Goal: Task Accomplishment & Management: Manage account settings

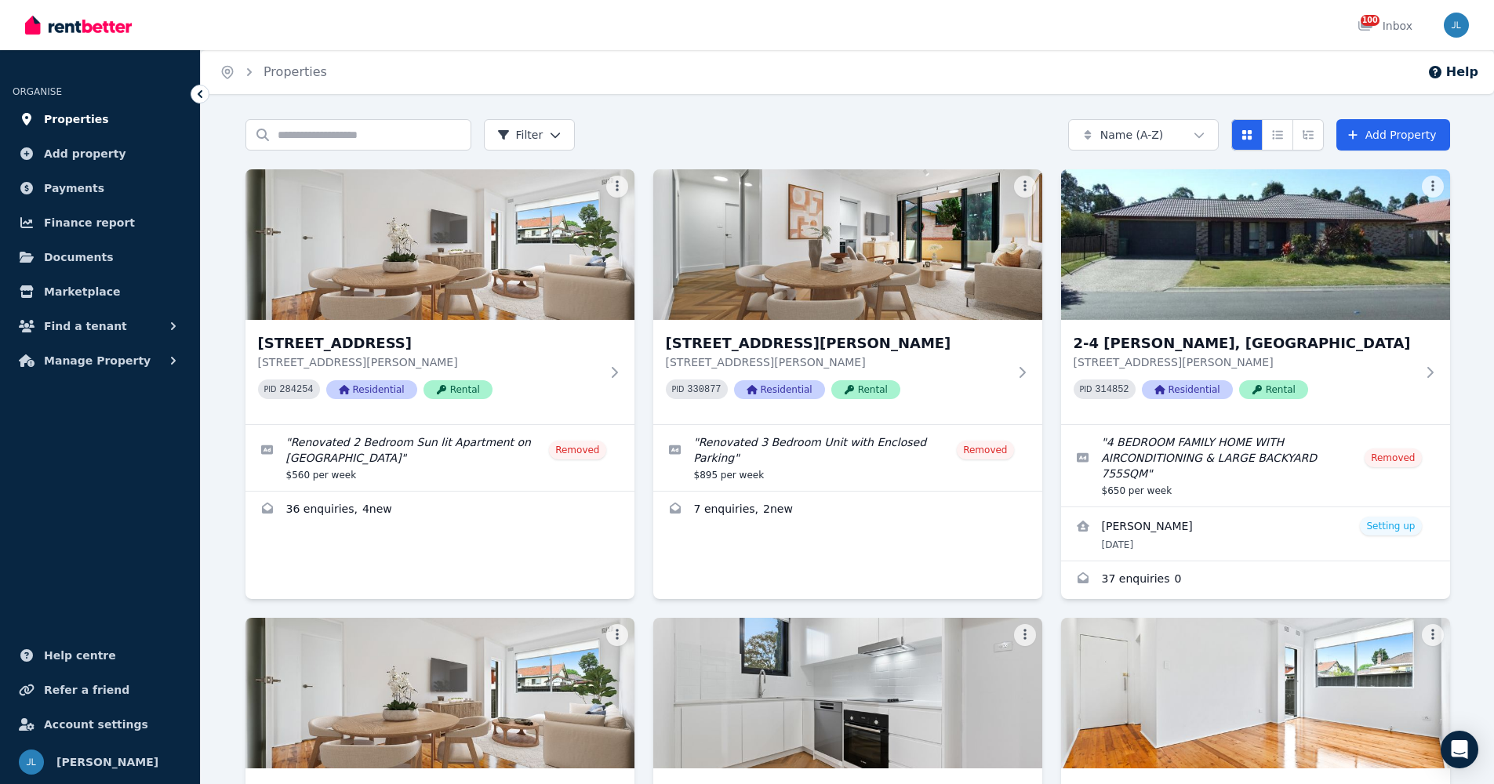
click at [94, 115] on span "Properties" at bounding box center [76, 119] width 65 height 19
click at [352, 132] on input "Search properties" at bounding box center [358, 134] width 226 height 31
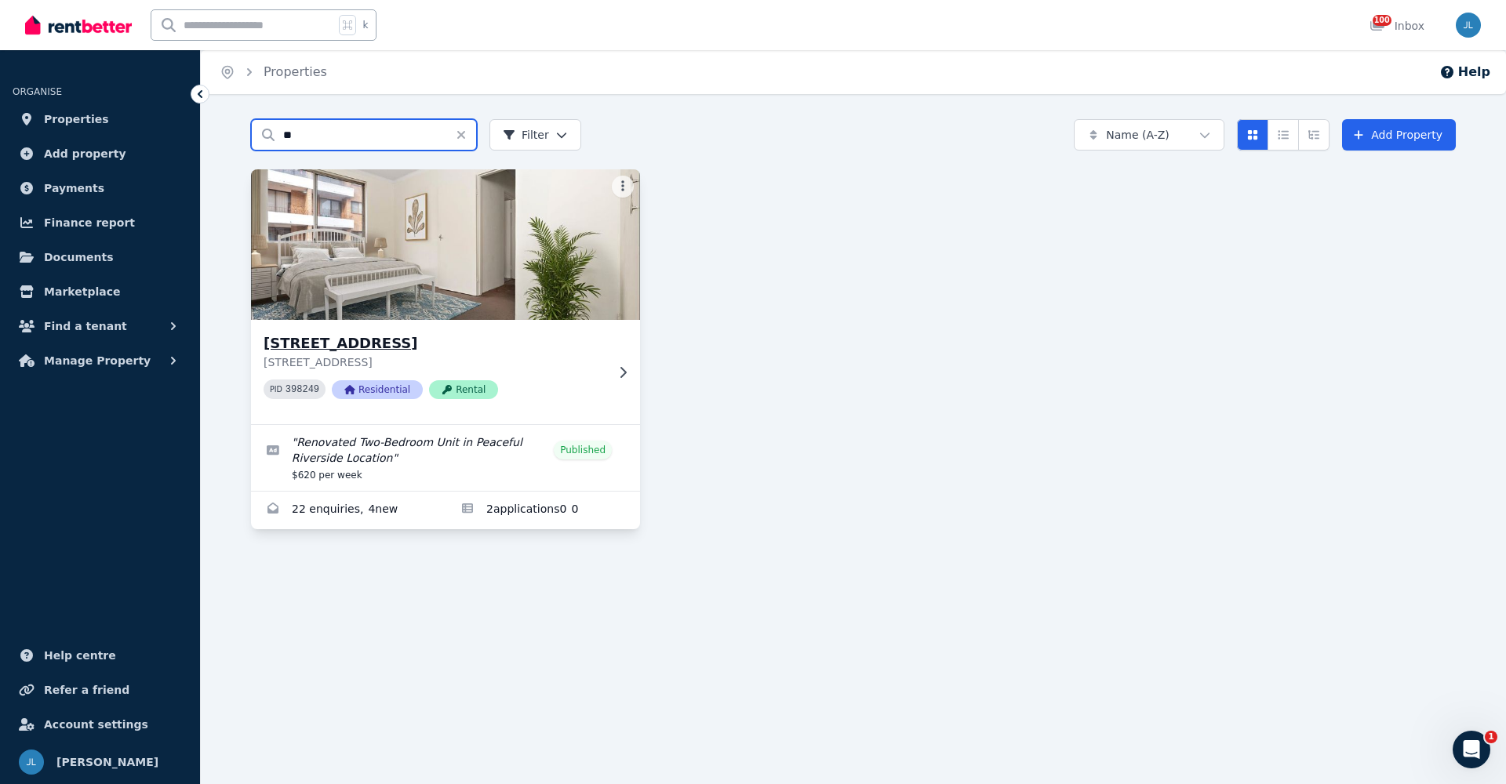
type input "**"
click at [320, 350] on h3 "[STREET_ADDRESS]" at bounding box center [434, 344] width 342 height 22
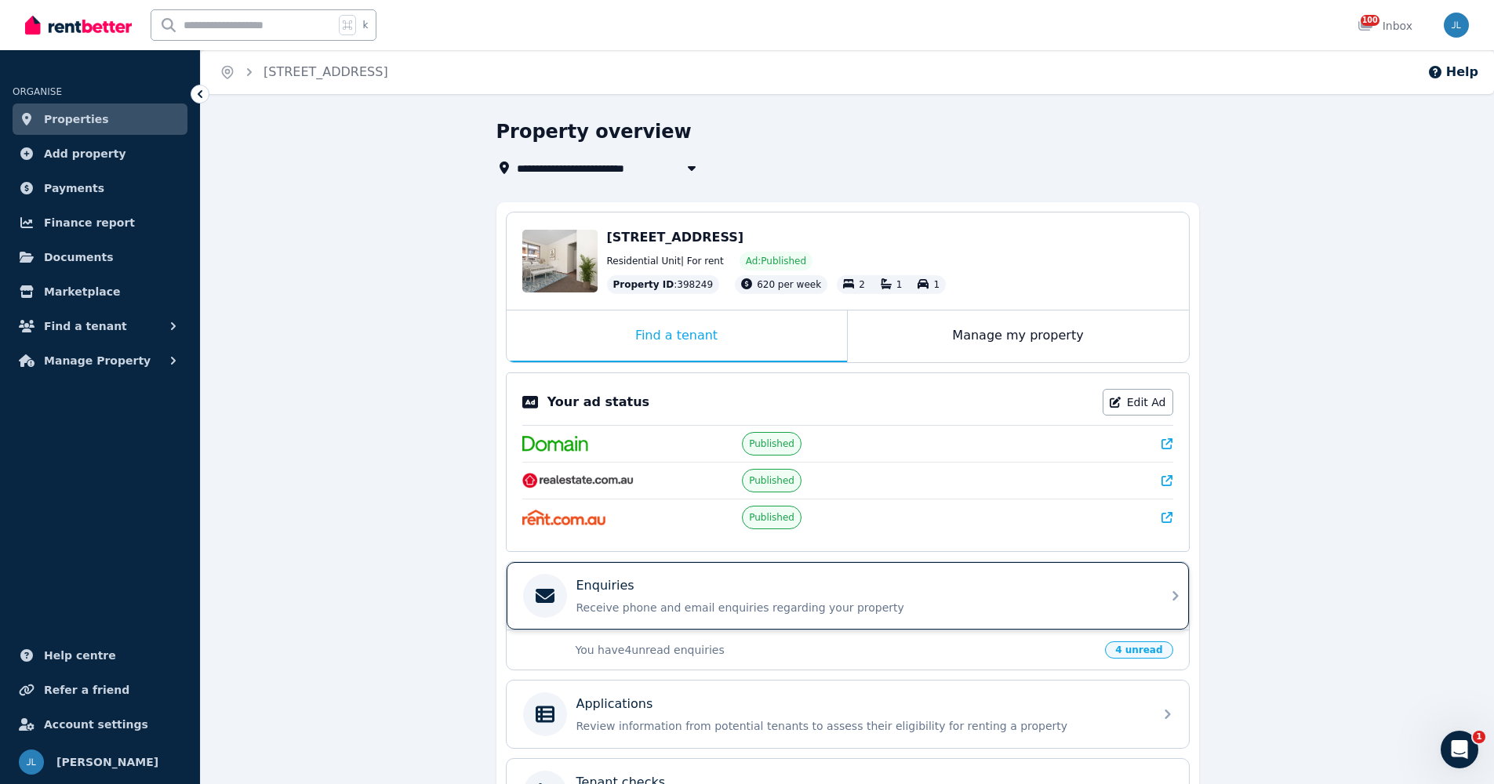
scroll to position [129, 0]
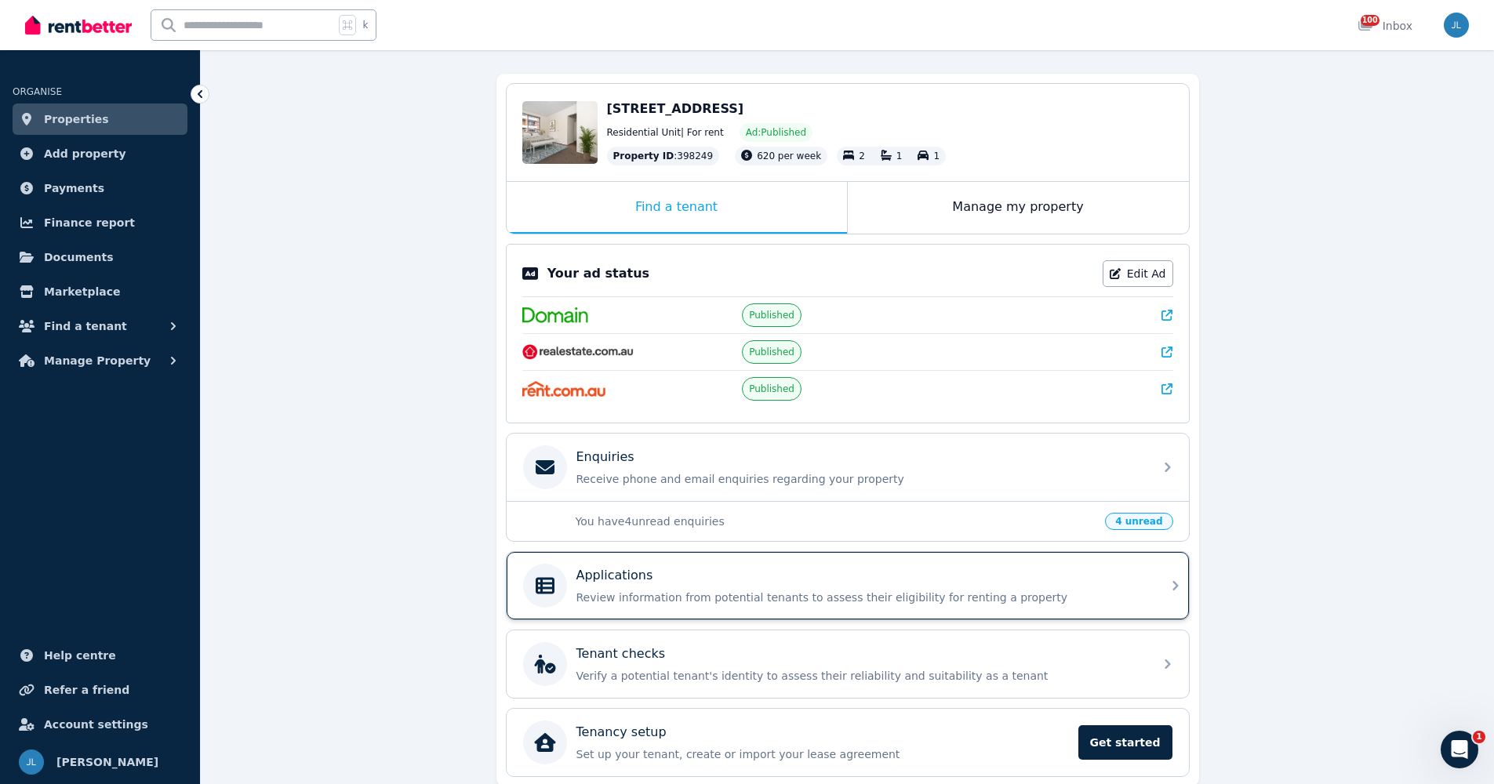
click at [638, 590] on p "Review information from potential tenants to assess their eligibility for renti…" at bounding box center [860, 598] width 568 height 16
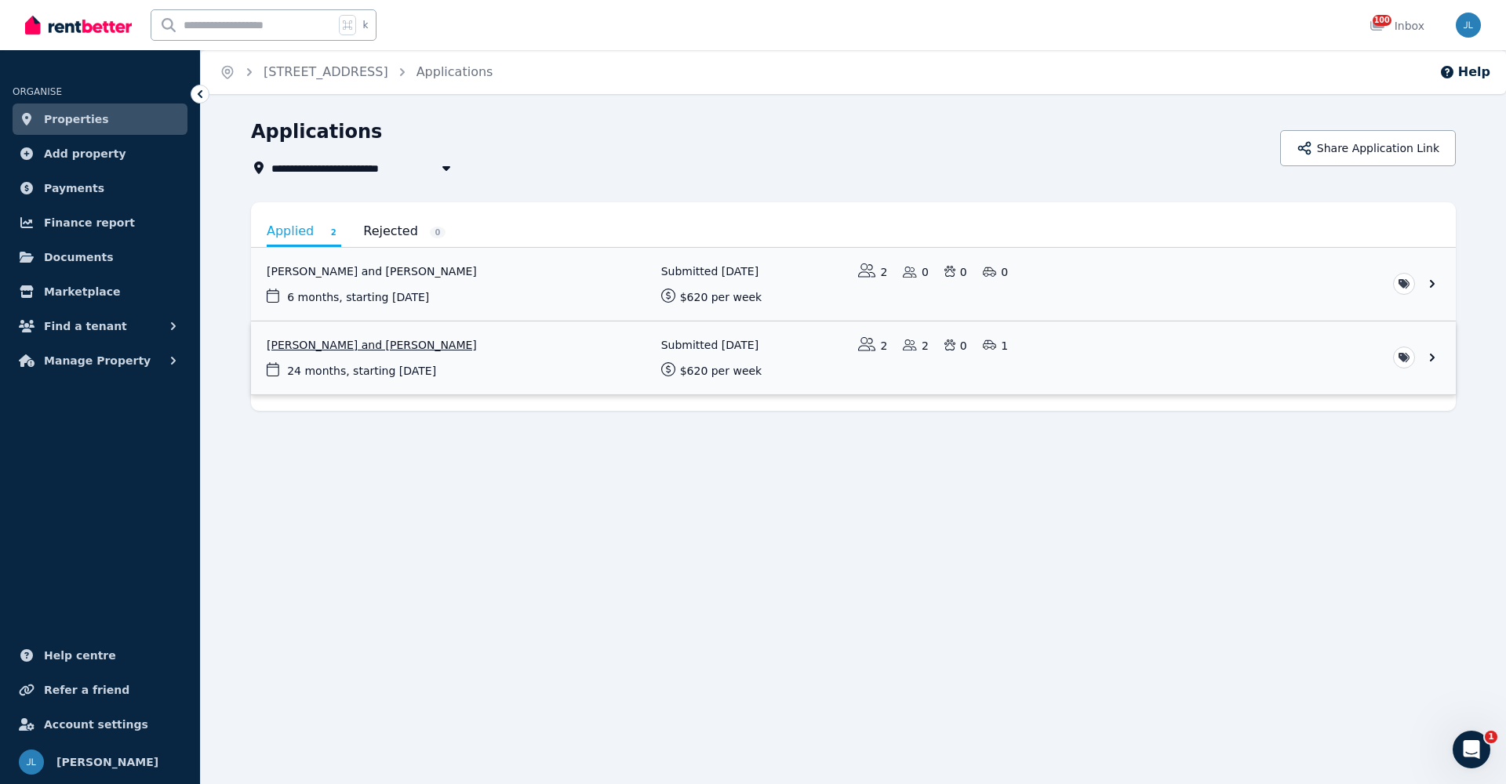
click at [1431, 359] on link "View application: Sam Rowe and Kimberly Jeane Goco" at bounding box center [853, 358] width 1205 height 73
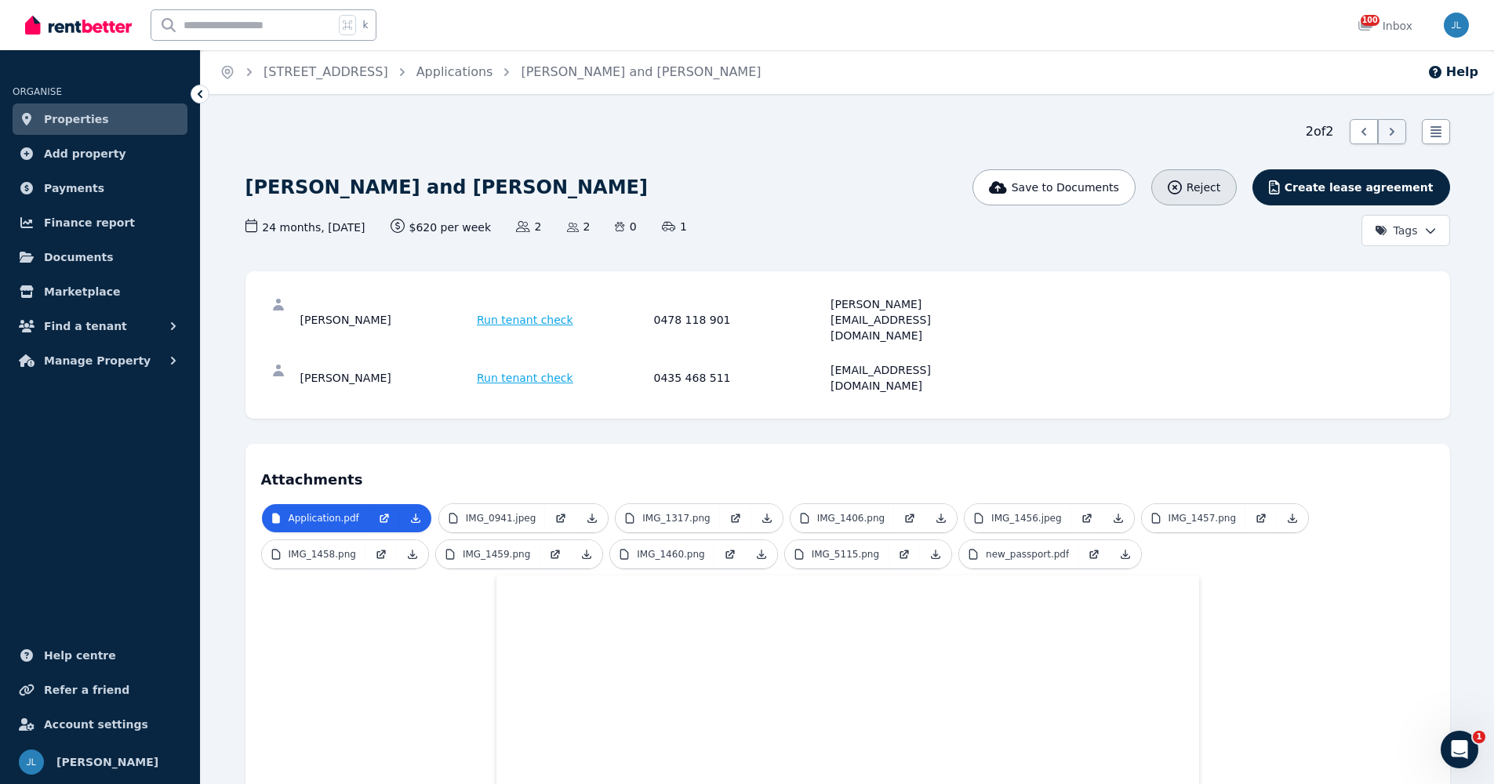
click at [1220, 191] on span "Reject" at bounding box center [1204, 188] width 34 height 16
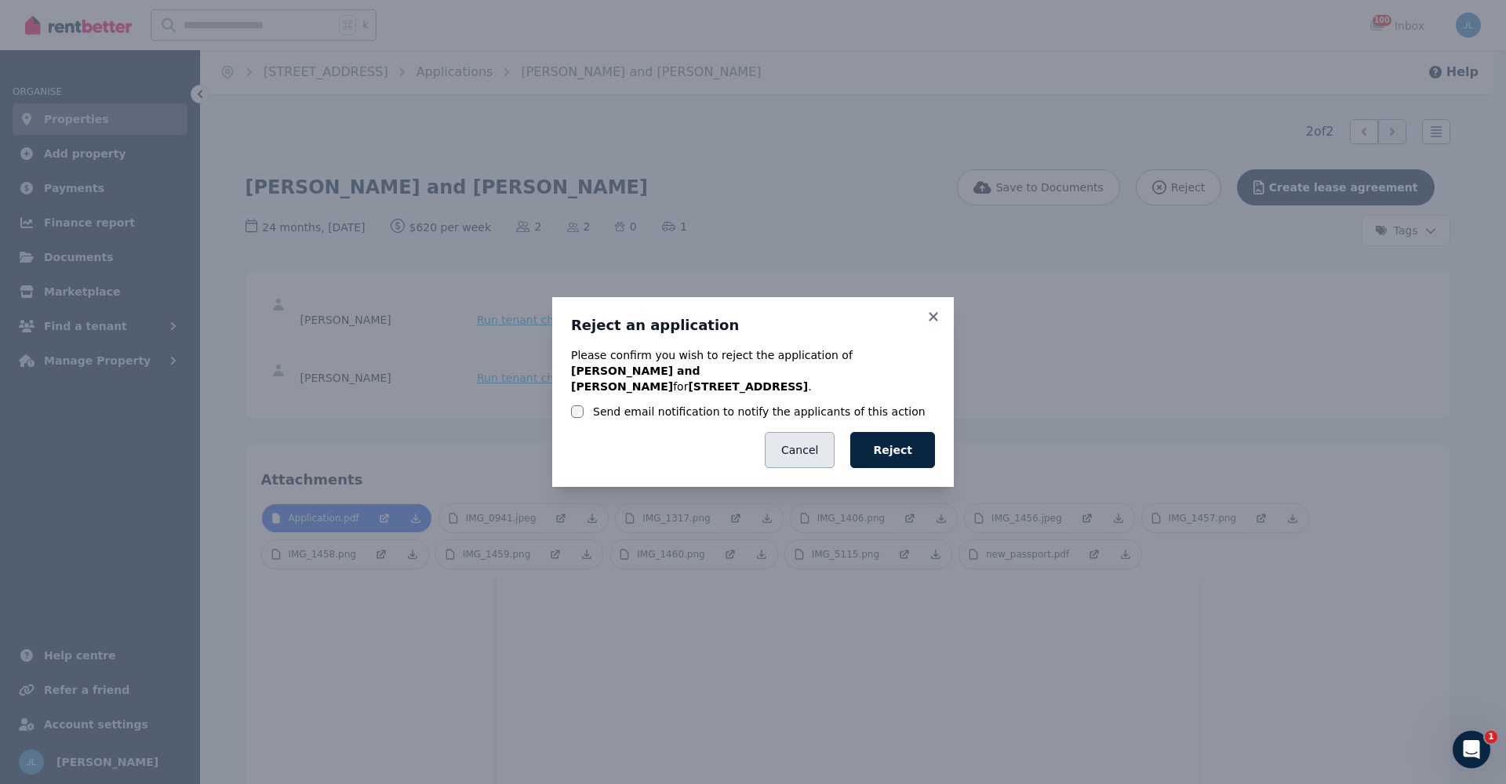
click at [787, 442] on button "Cancel" at bounding box center [800, 450] width 70 height 36
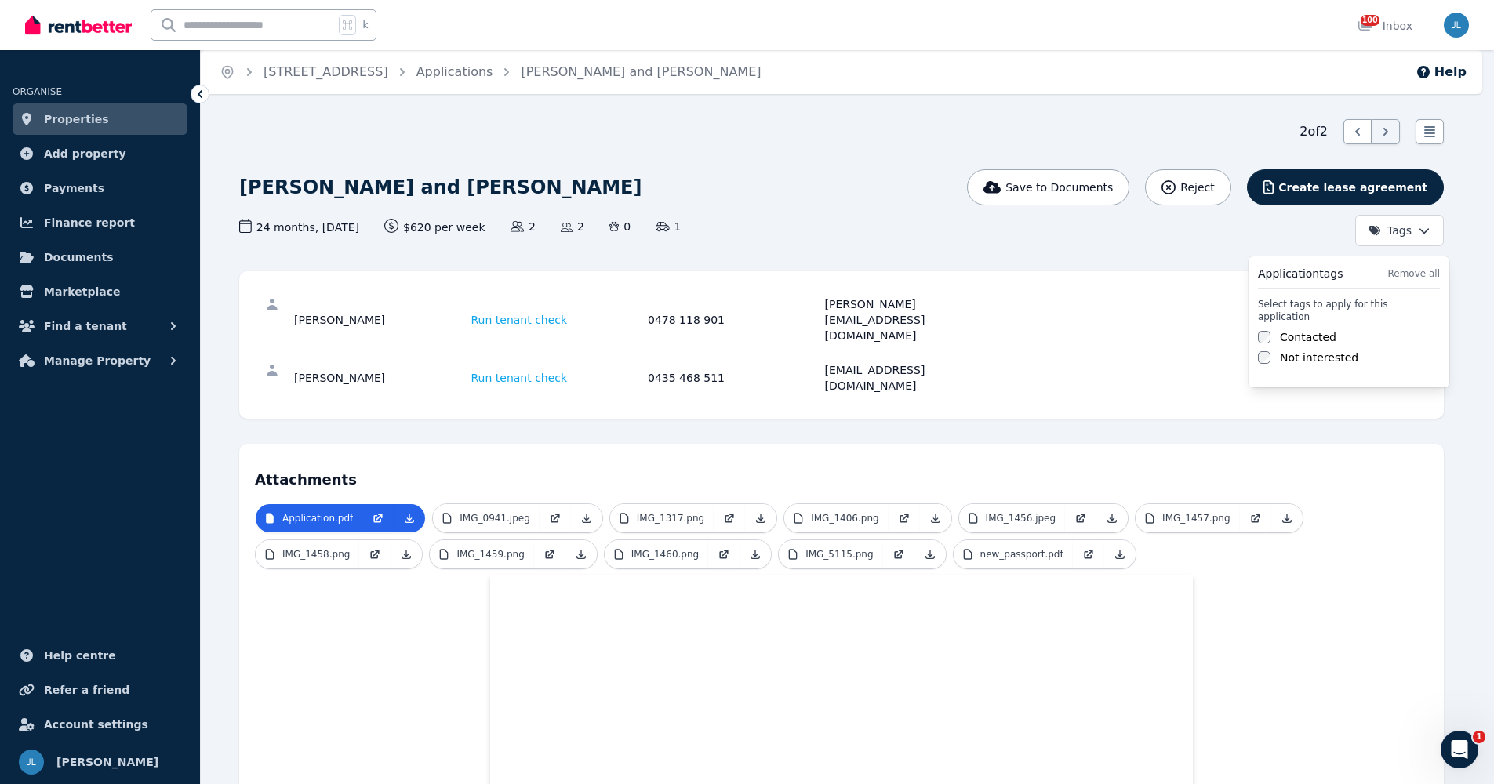
click at [1423, 242] on html "Open main menu k 100 Inbox Open user menu ORGANISE Properties Add property Paym…" at bounding box center [747, 392] width 1494 height 784
click at [1186, 238] on html "Open main menu k 100 Inbox Open user menu ORGANISE Properties Add property Paym…" at bounding box center [747, 392] width 1494 height 784
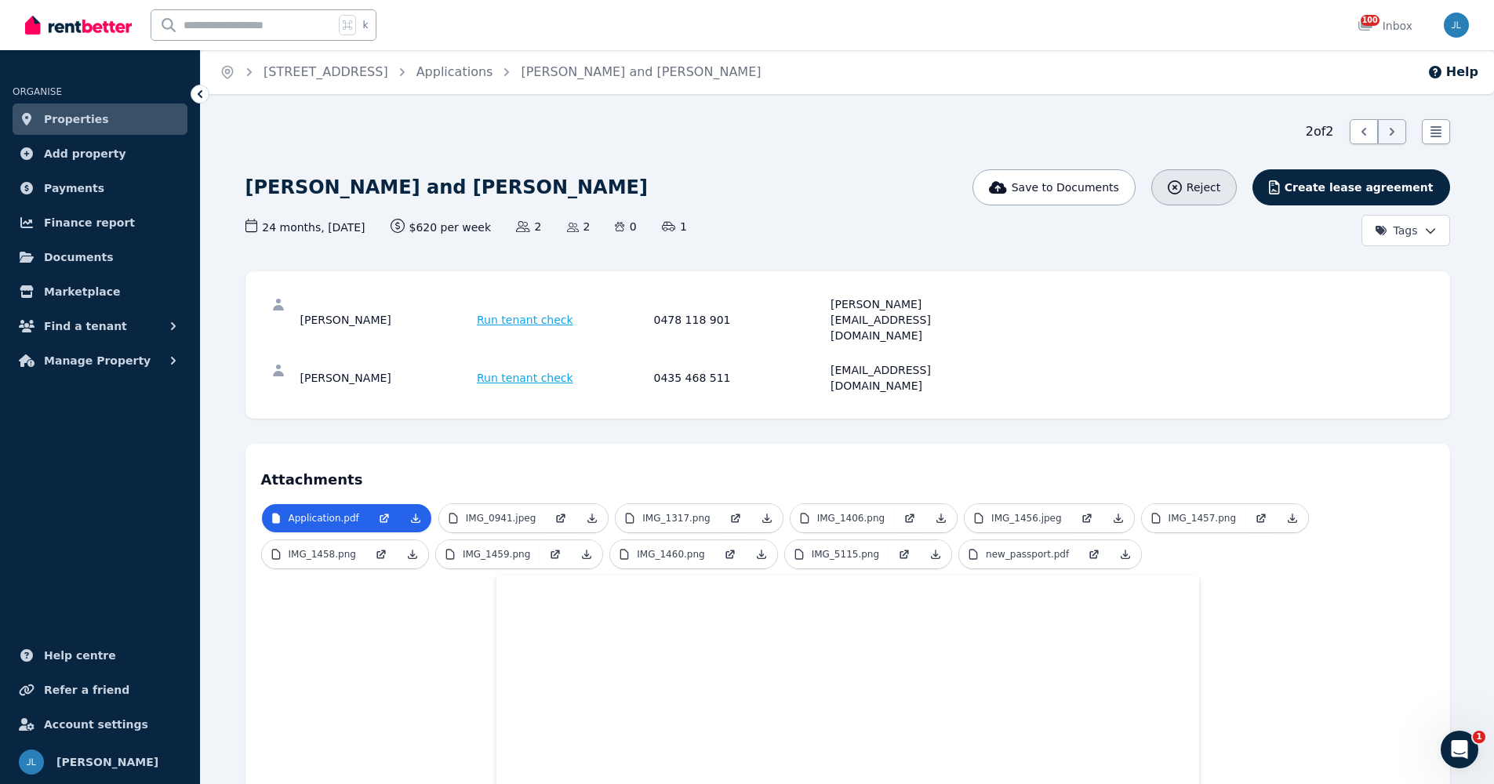
click at [1220, 186] on span "Reject" at bounding box center [1204, 188] width 34 height 16
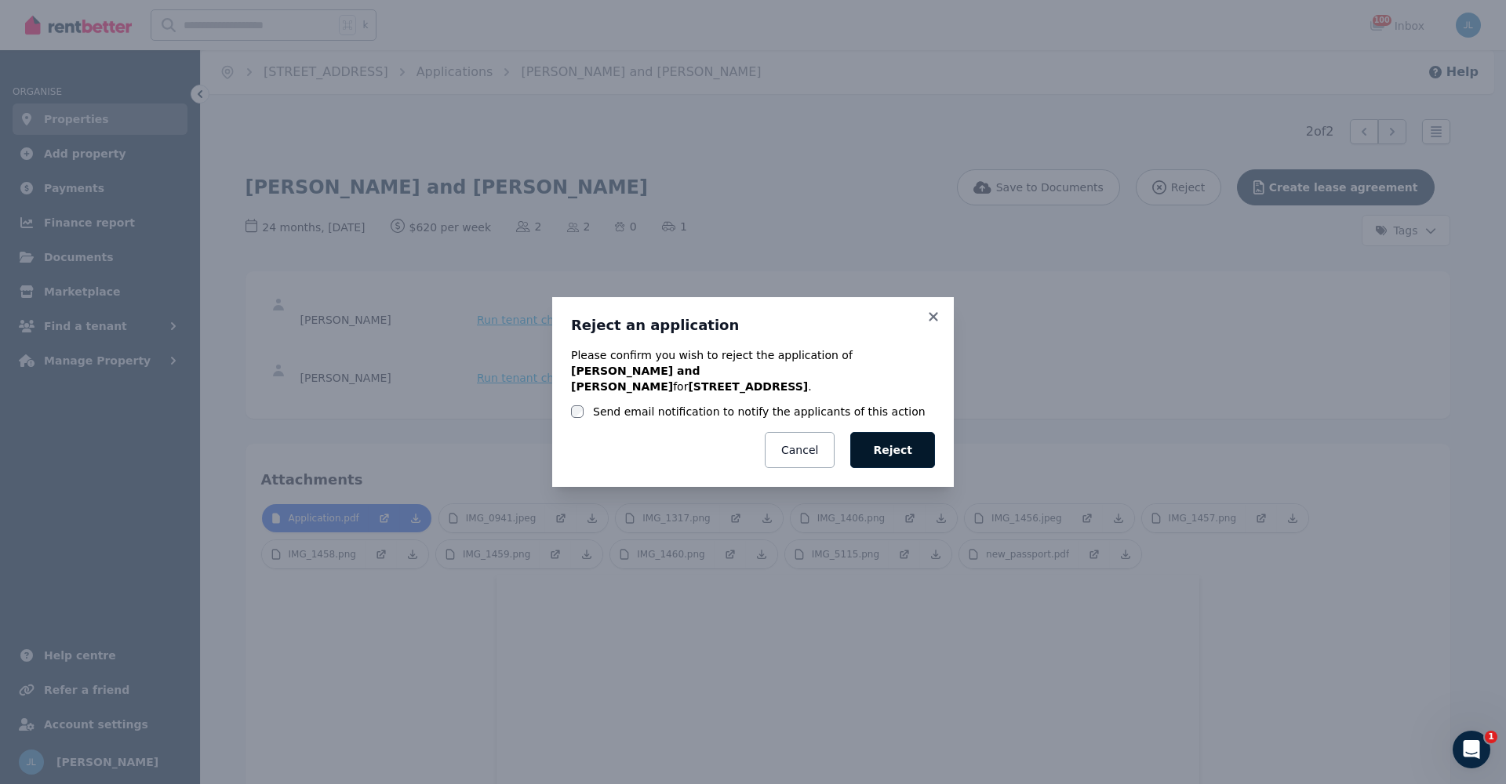
click at [905, 440] on button "Reject" at bounding box center [892, 450] width 85 height 36
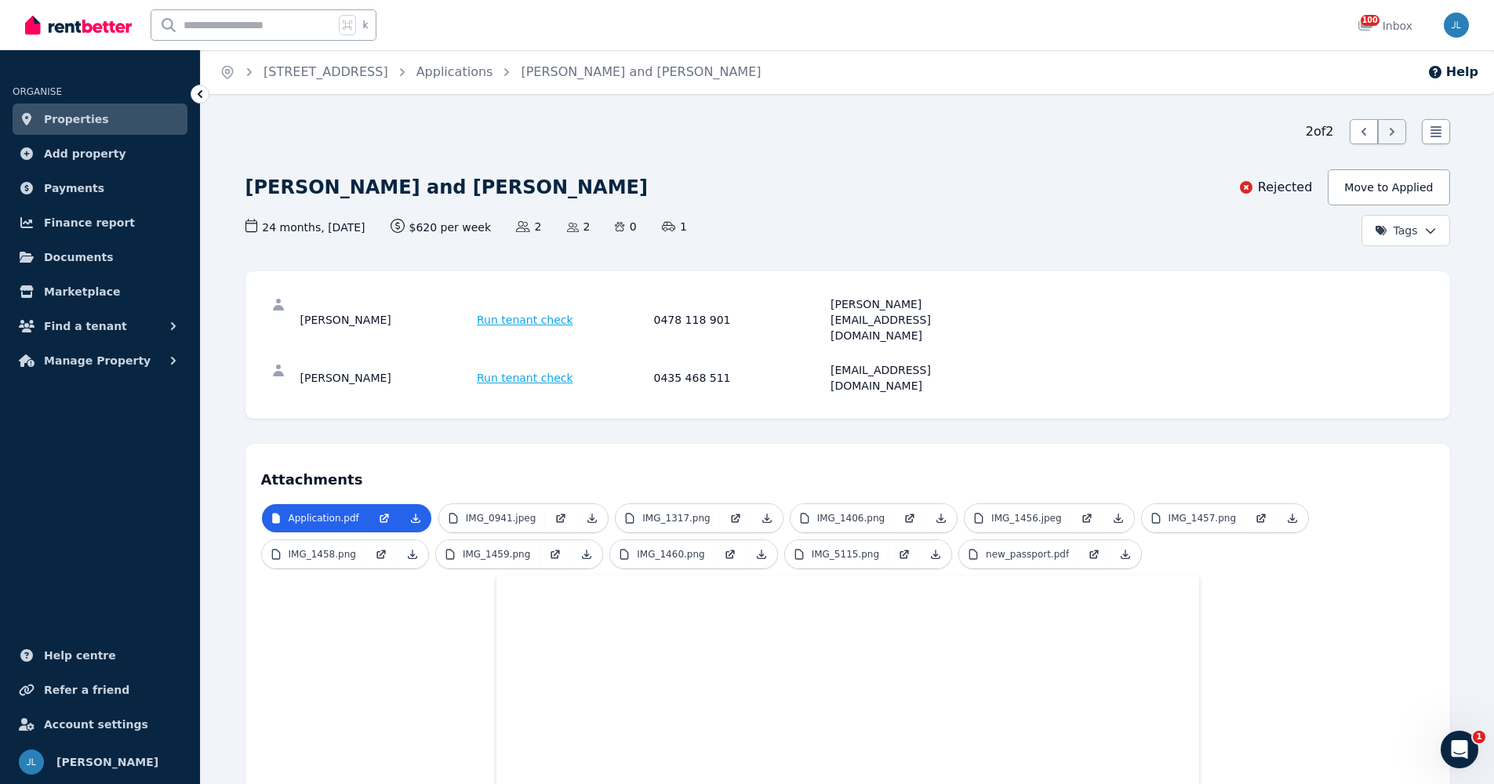
click at [113, 113] on link "Properties" at bounding box center [100, 119] width 175 height 31
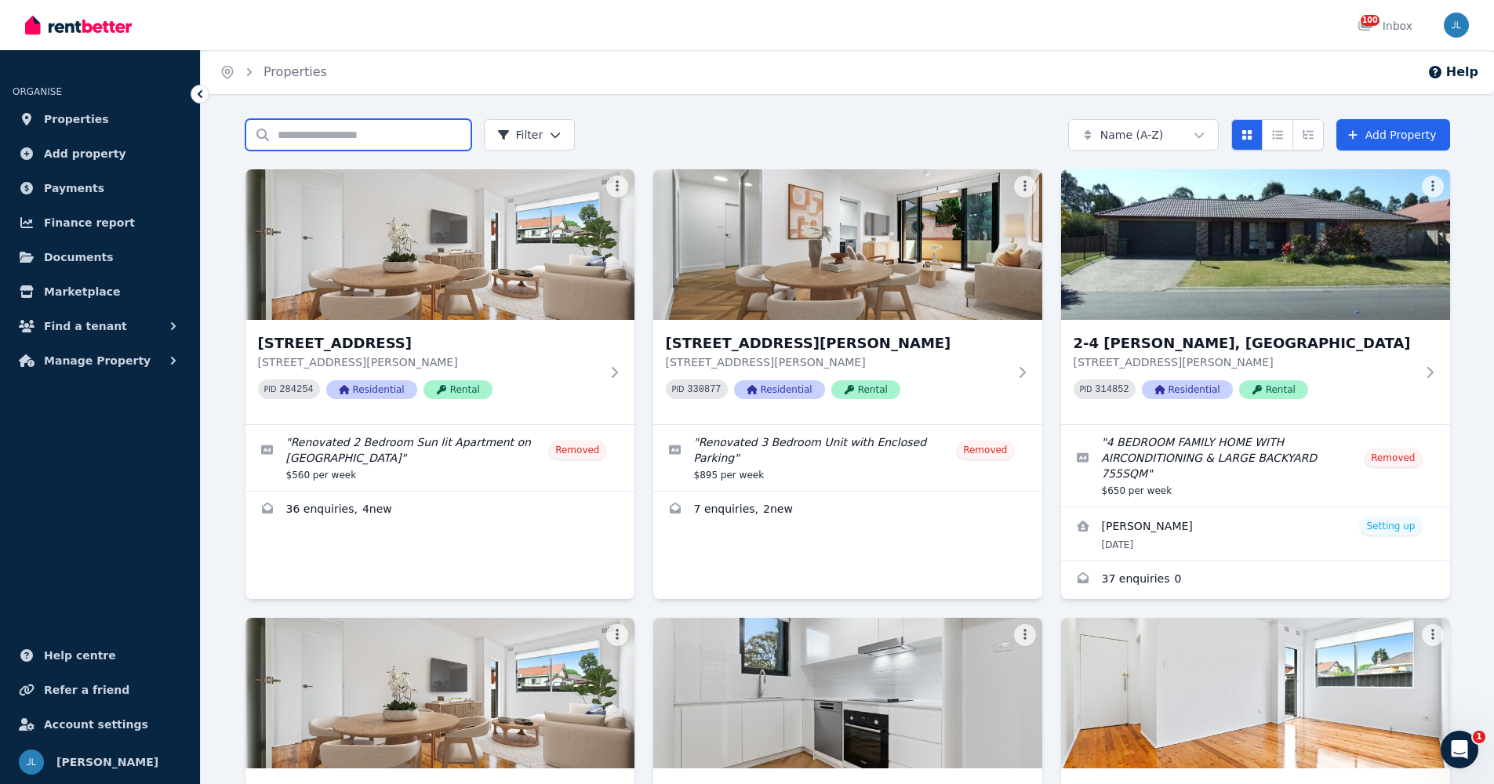
click at [371, 132] on input "Search properties" at bounding box center [358, 134] width 226 height 31
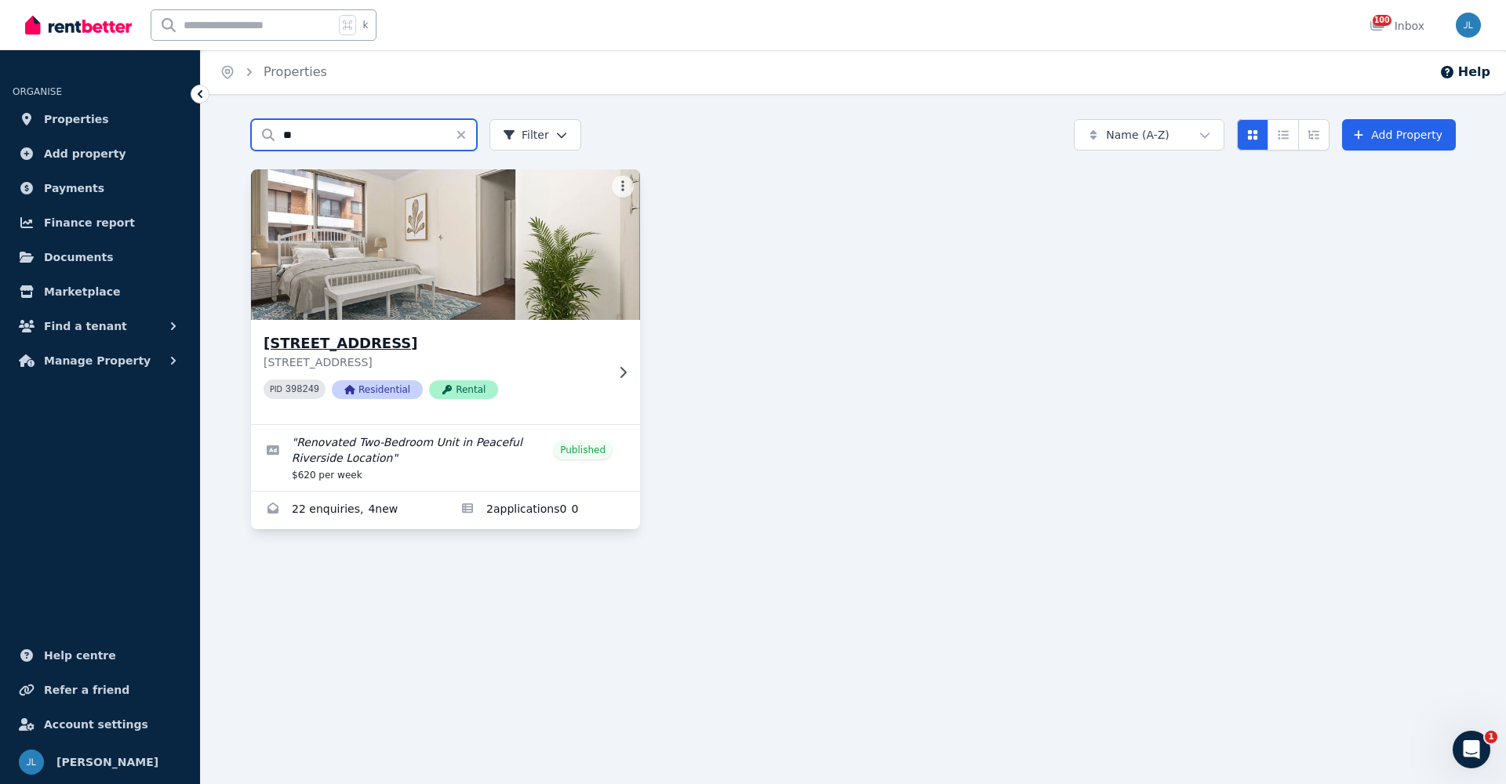
type input "**"
click at [618, 380] on div "[STREET_ADDRESS] PID 398249 Residential Rental" at bounding box center [445, 372] width 389 height 104
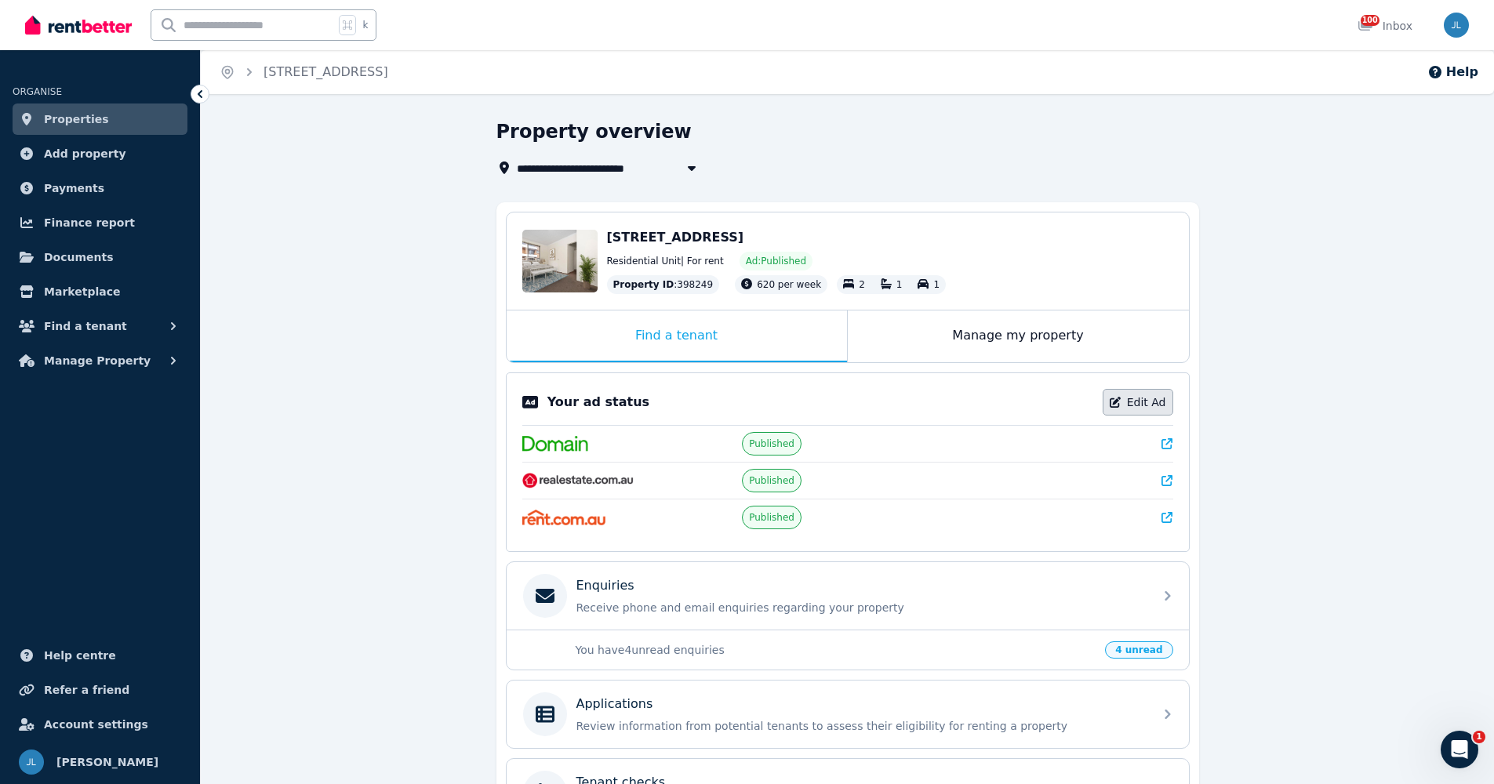
click at [1143, 402] on link "Edit Ad" at bounding box center [1138, 402] width 71 height 27
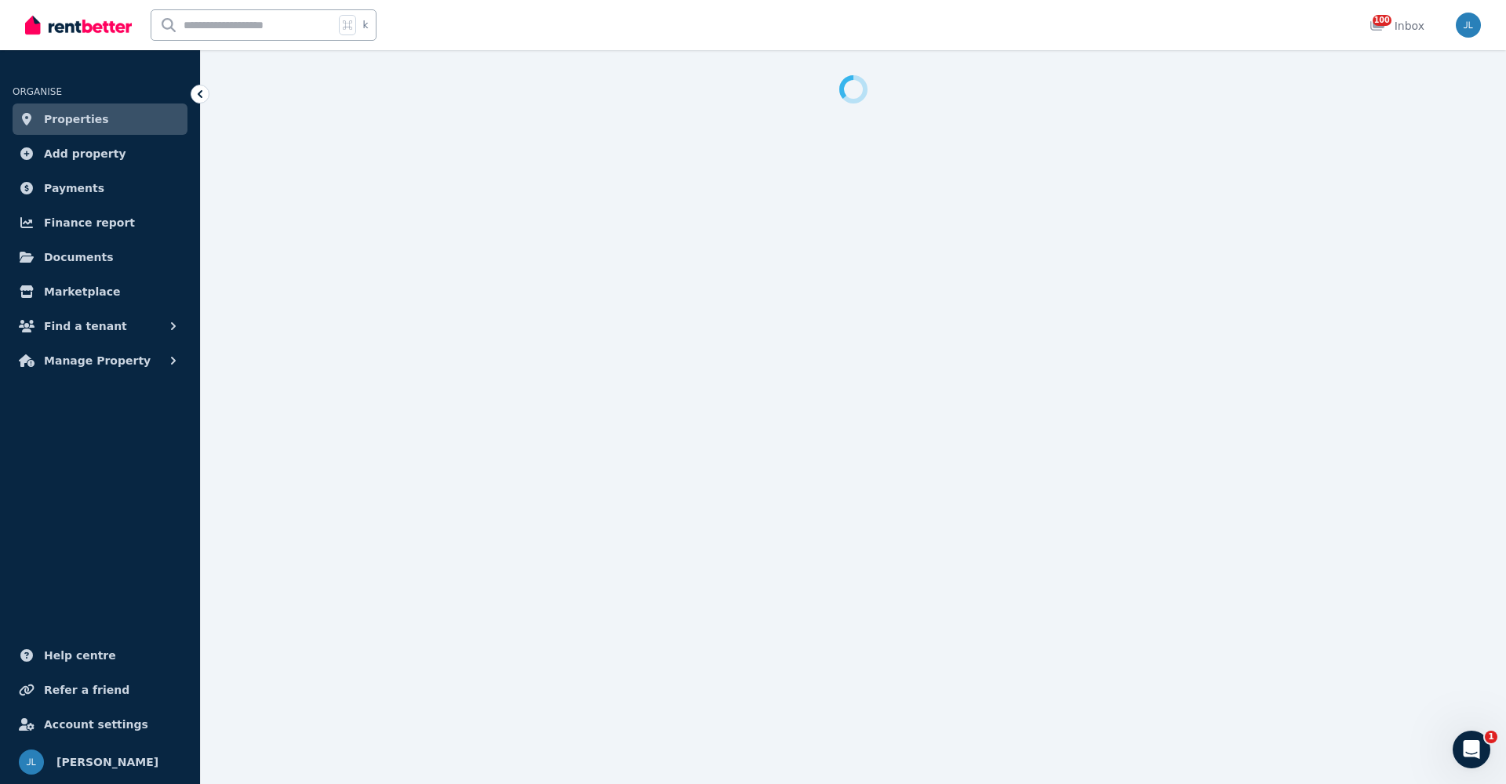
select select "**********"
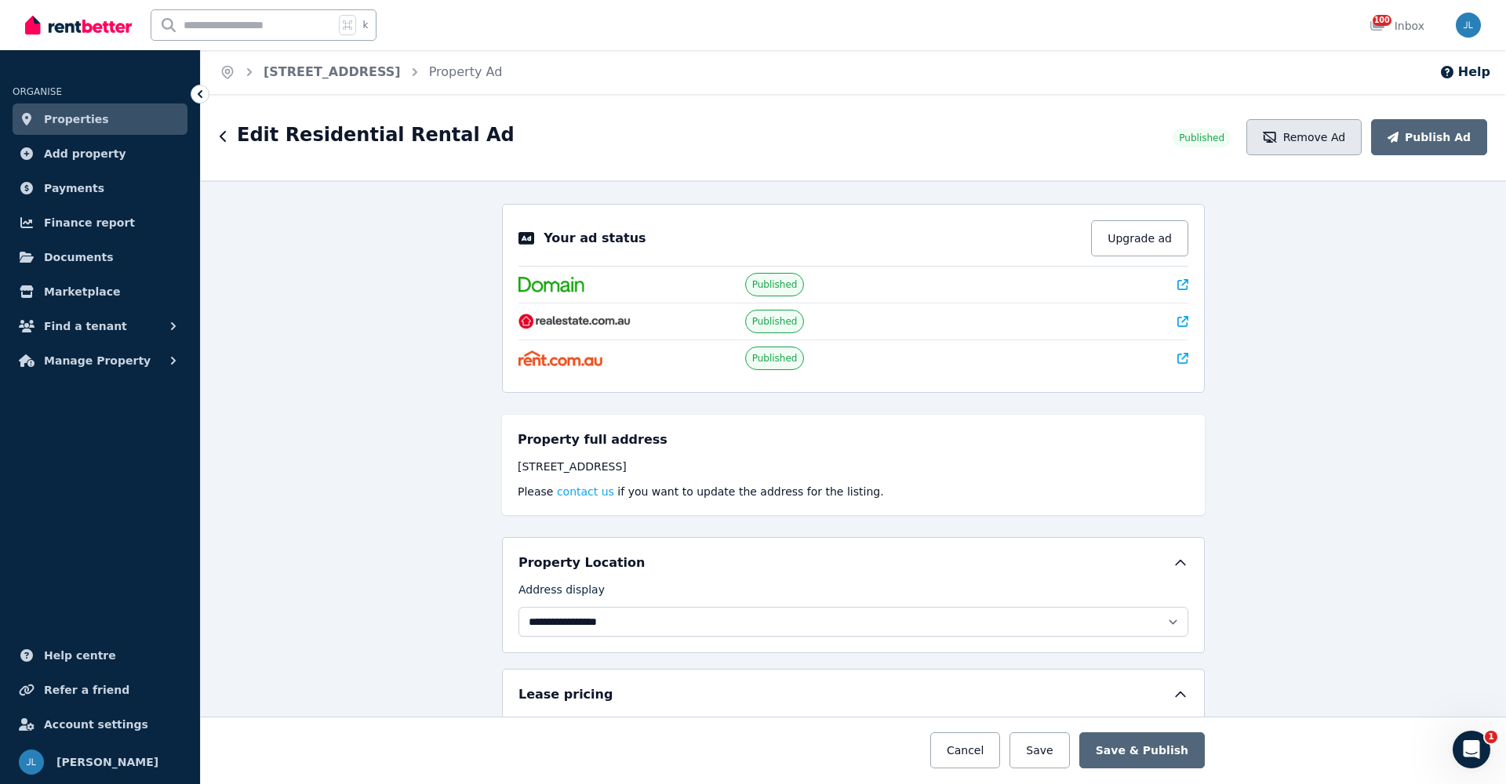
click at [1330, 140] on button "Remove Ad" at bounding box center [1303, 137] width 115 height 36
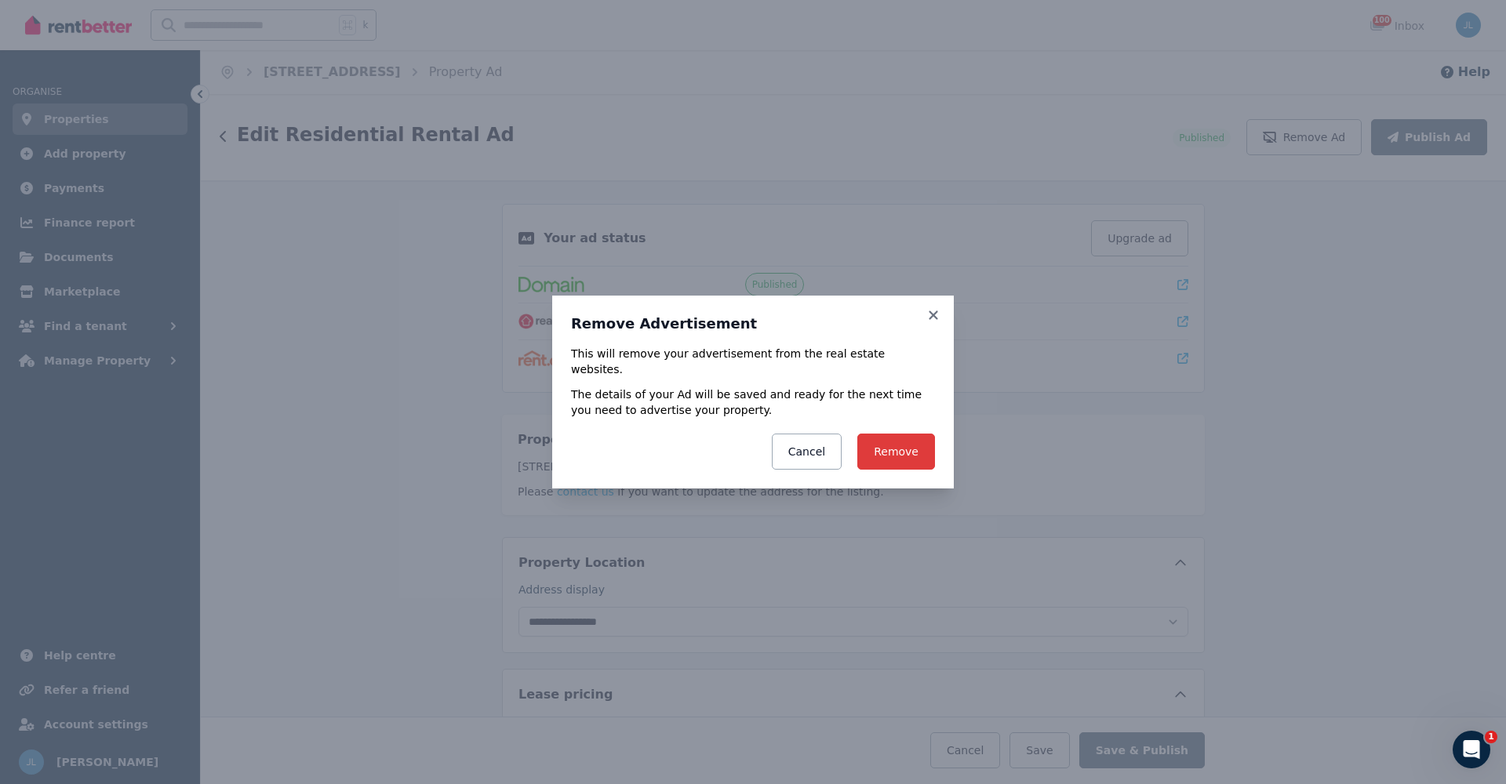
click at [893, 443] on button "Remove" at bounding box center [896, 452] width 78 height 36
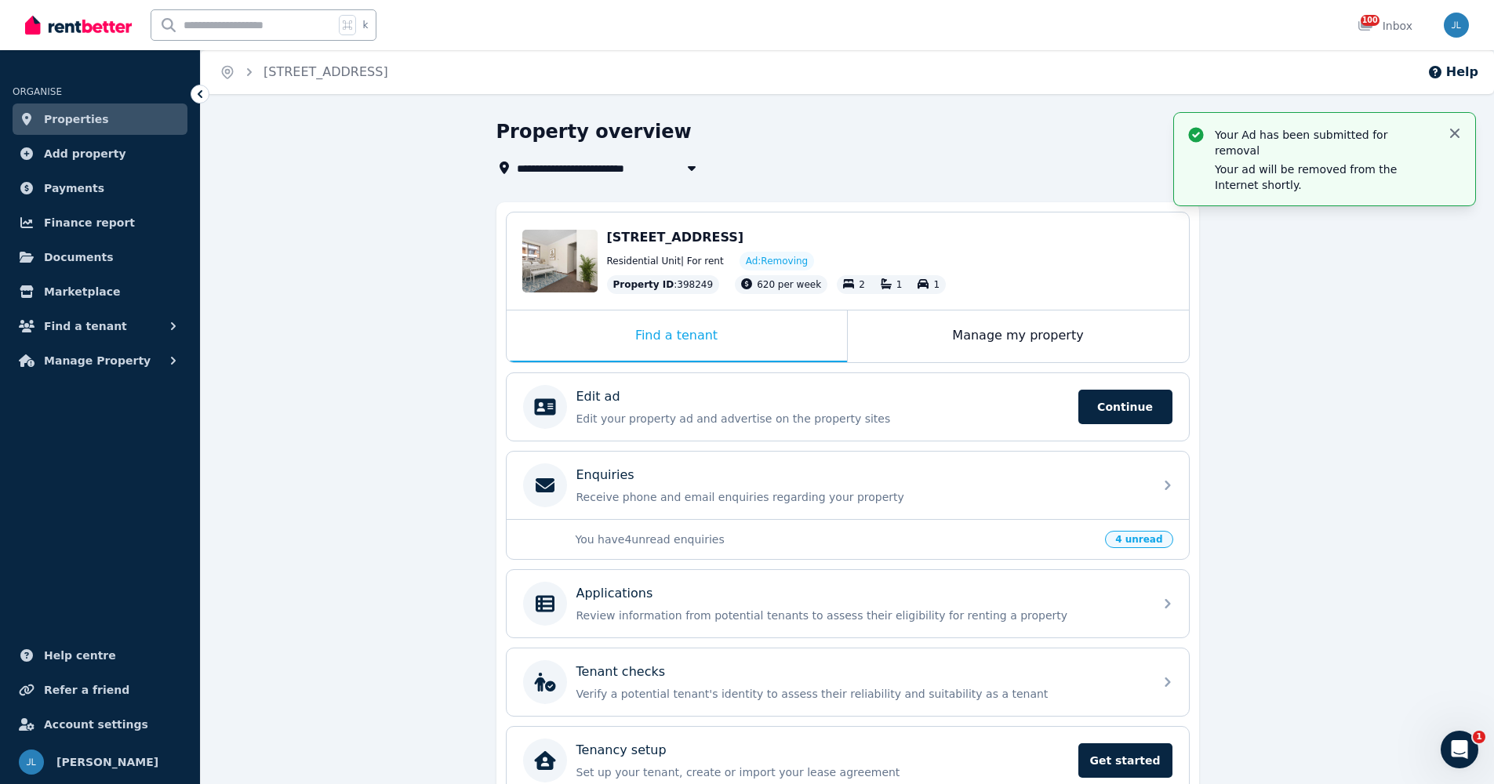
click at [1448, 134] on icon "button" at bounding box center [1455, 133] width 16 height 16
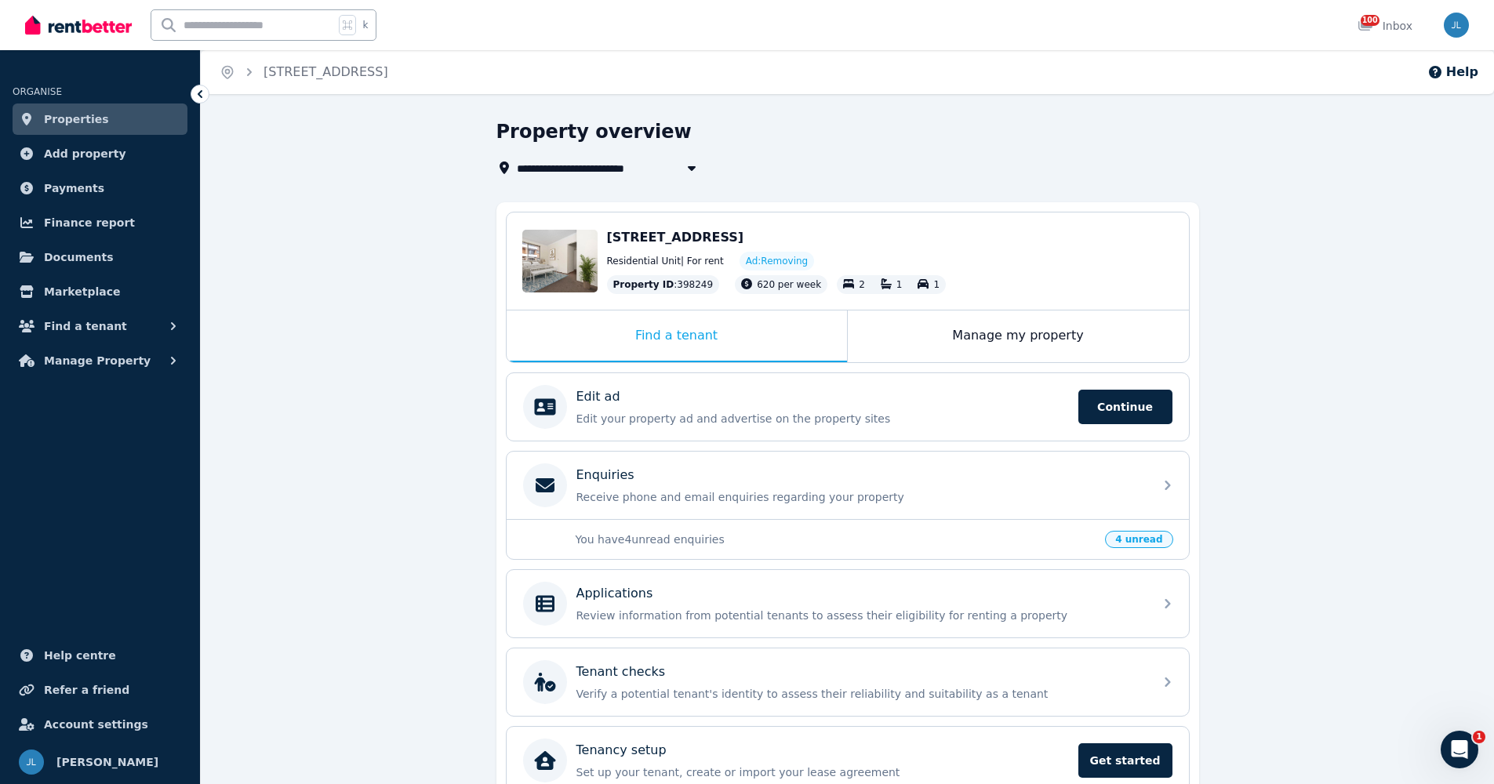
click at [78, 121] on span "Properties" at bounding box center [76, 119] width 65 height 19
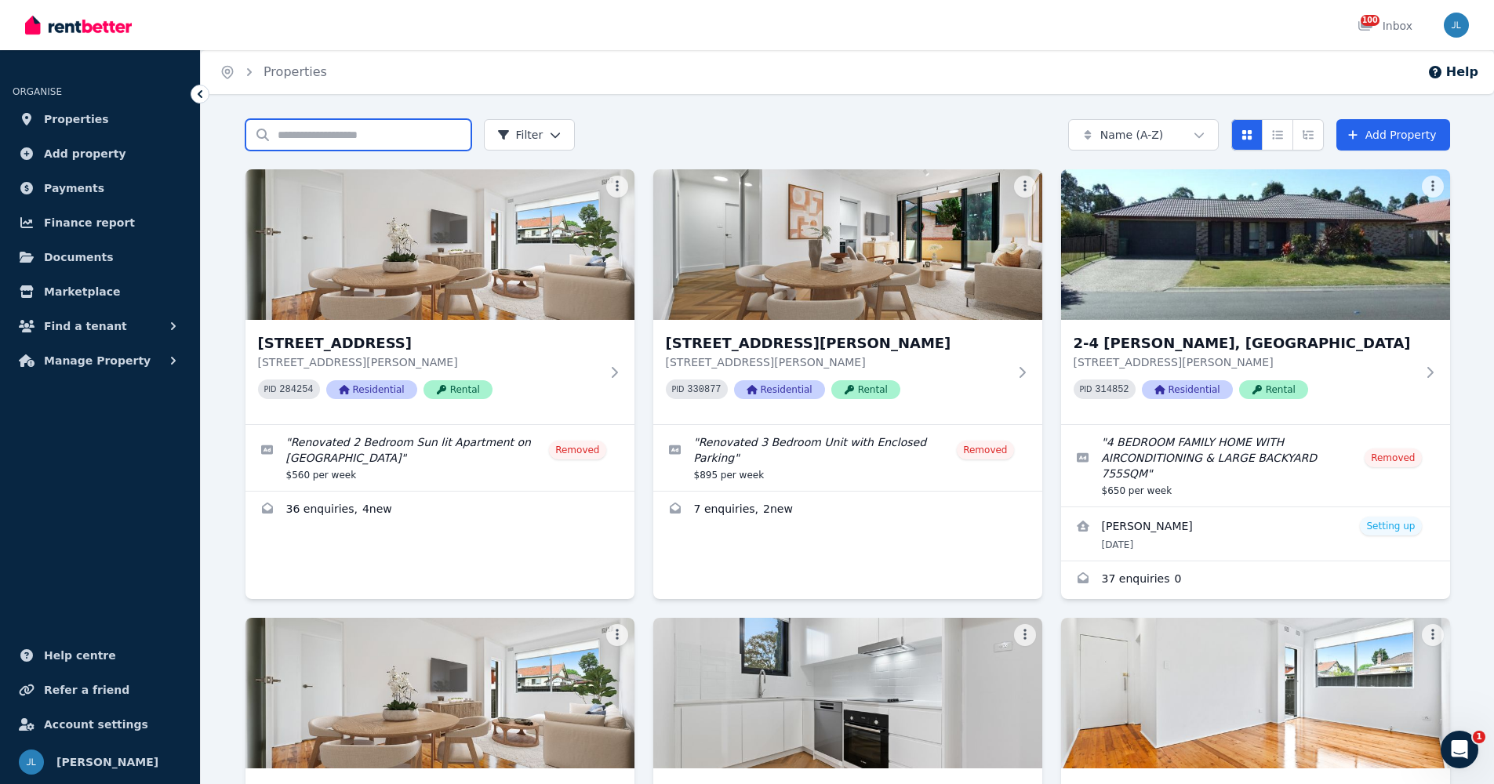
click at [300, 135] on input "Search properties" at bounding box center [358, 134] width 226 height 31
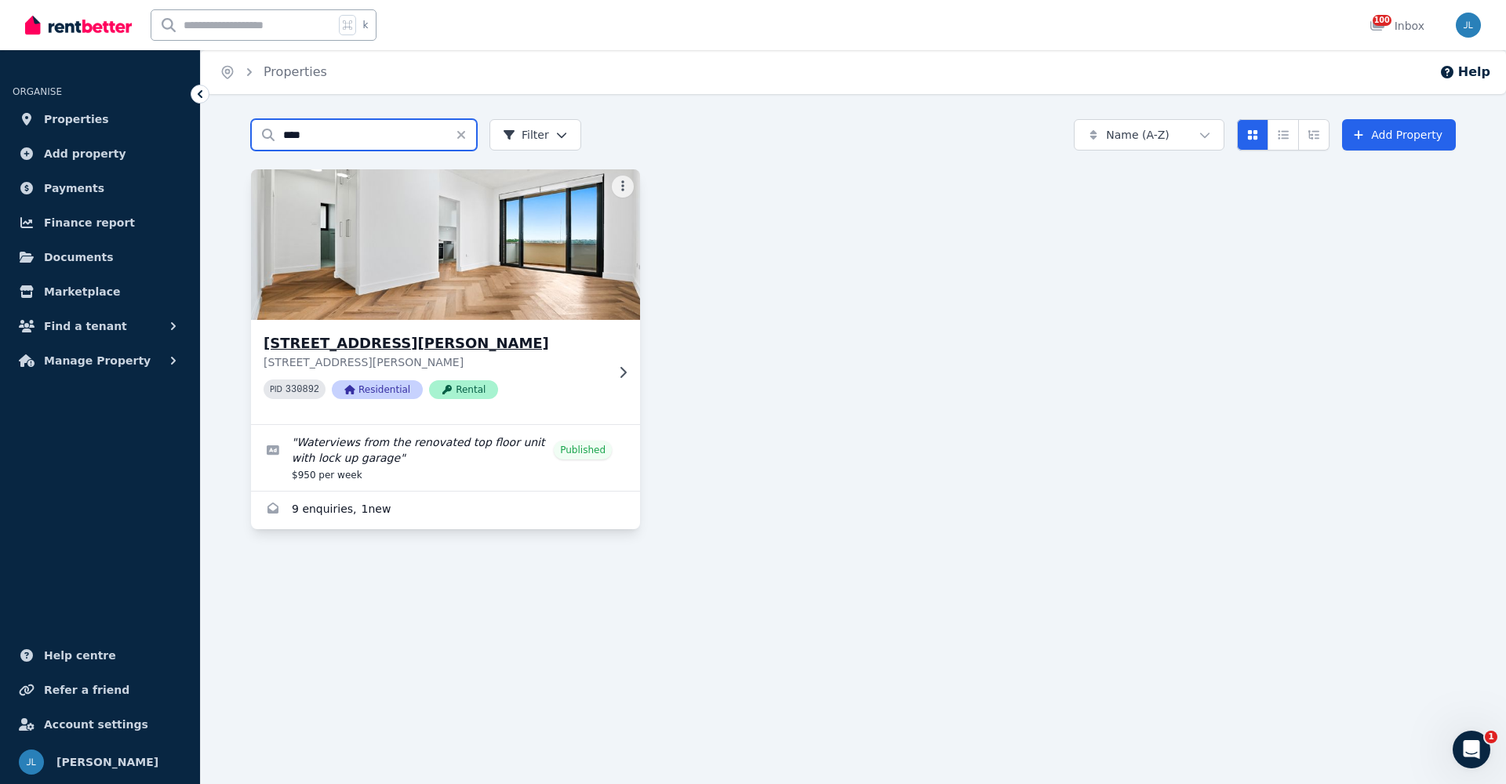
type input "****"
click at [335, 340] on h3 "[STREET_ADDRESS][PERSON_NAME]" at bounding box center [434, 344] width 342 height 22
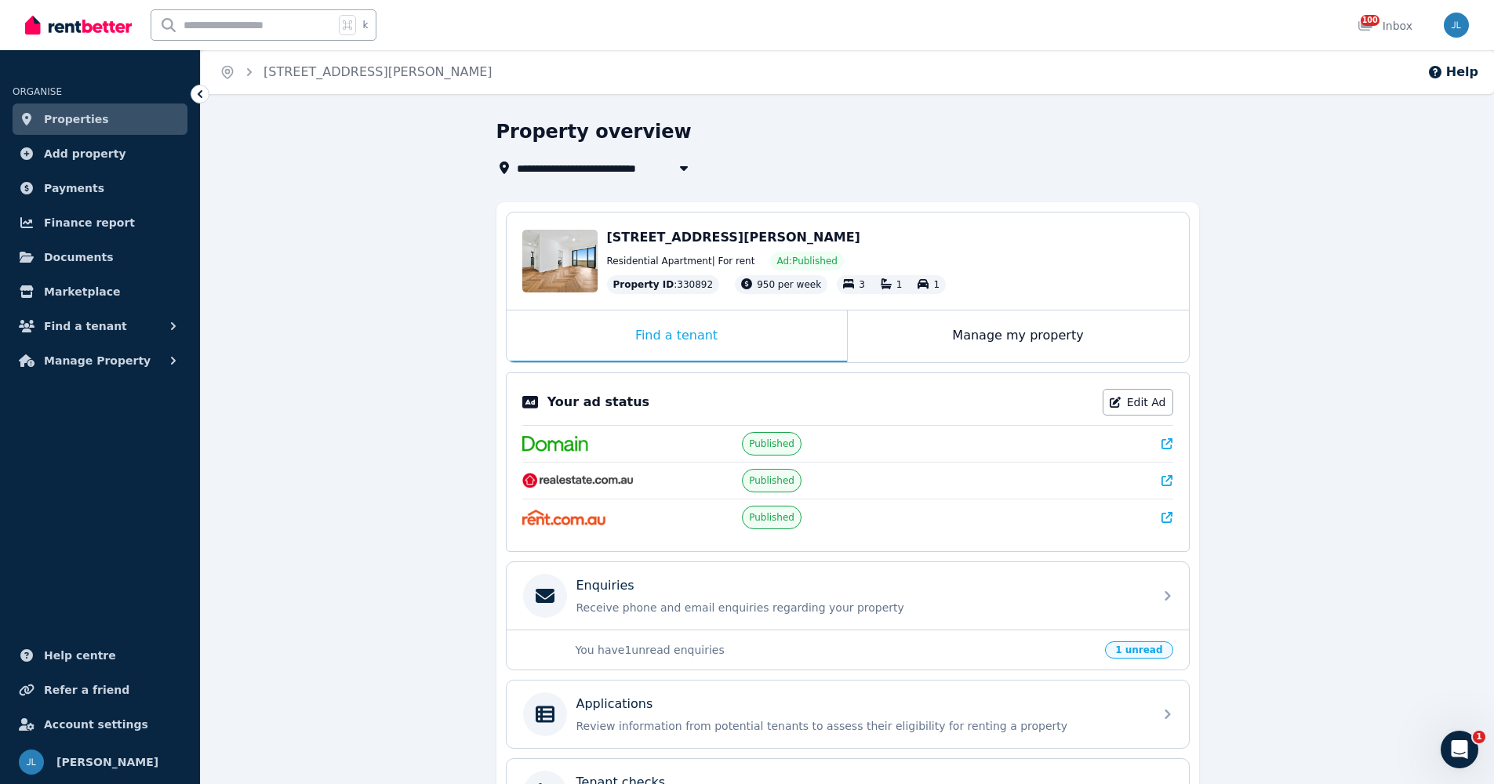
scroll to position [122, 0]
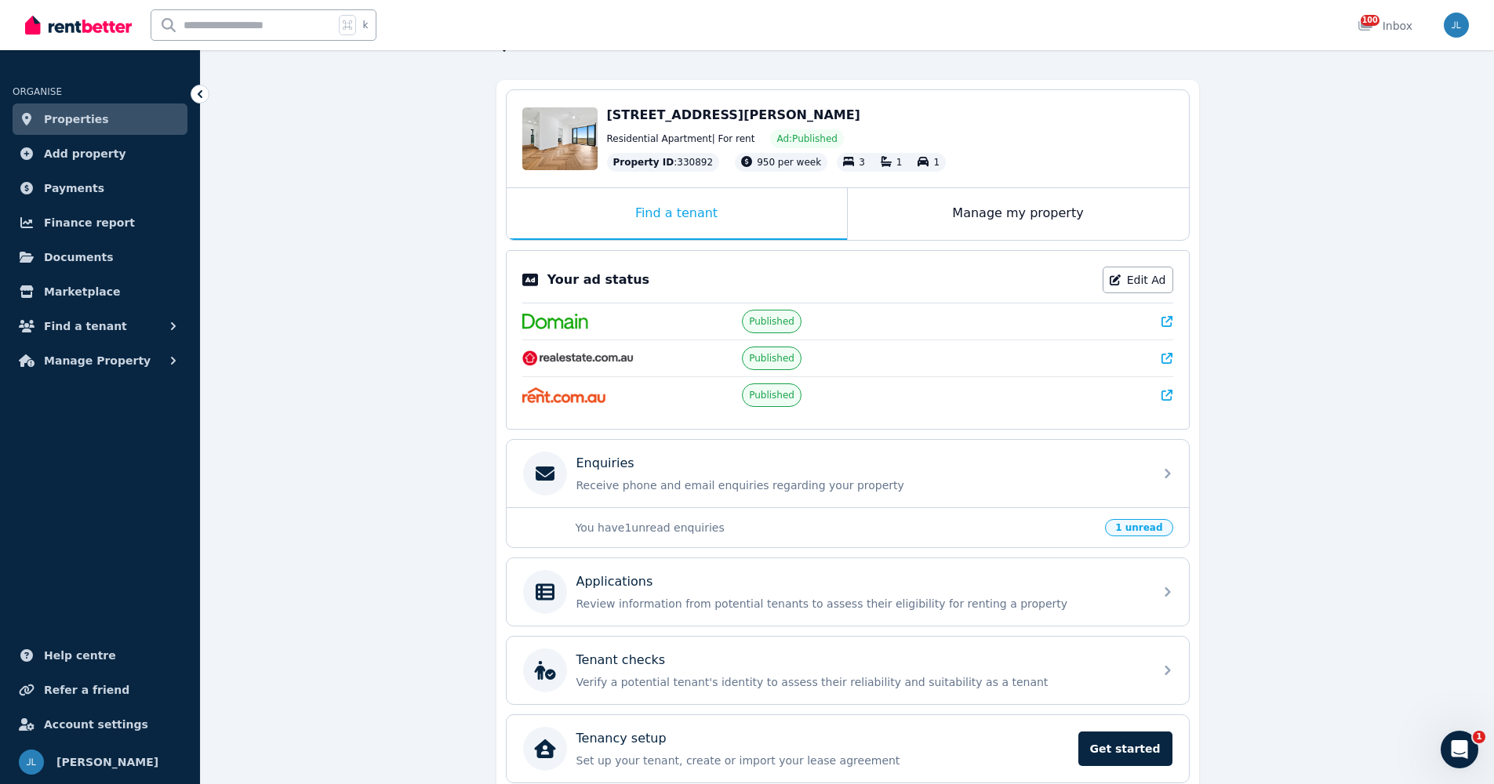
click at [719, 528] on p "You have 1 unread enquiries" at bounding box center [836, 528] width 521 height 16
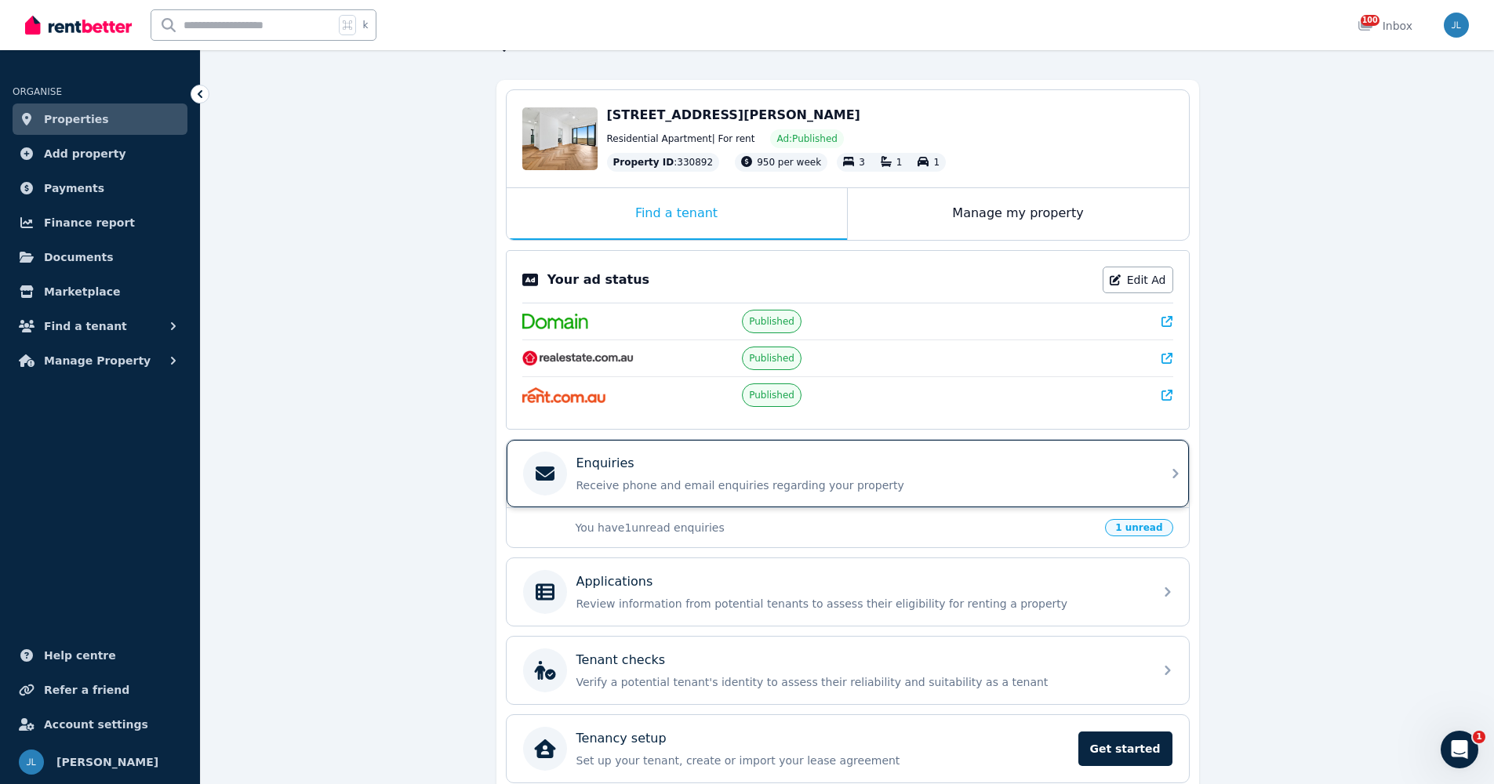
click at [860, 479] on p "Receive phone and email enquiries regarding your property" at bounding box center [860, 486] width 568 height 16
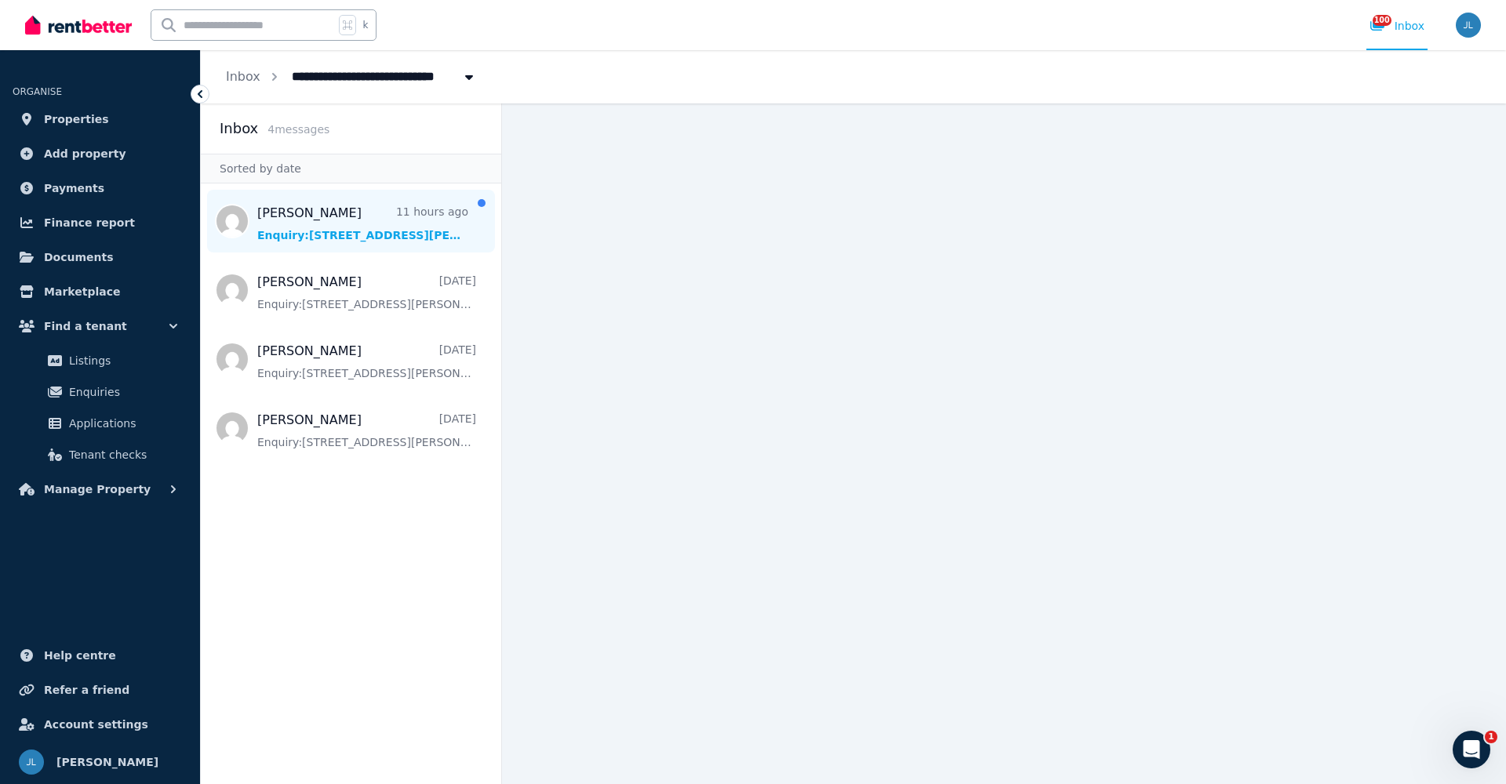
click at [327, 229] on span "Message list" at bounding box center [351, 221] width 300 height 63
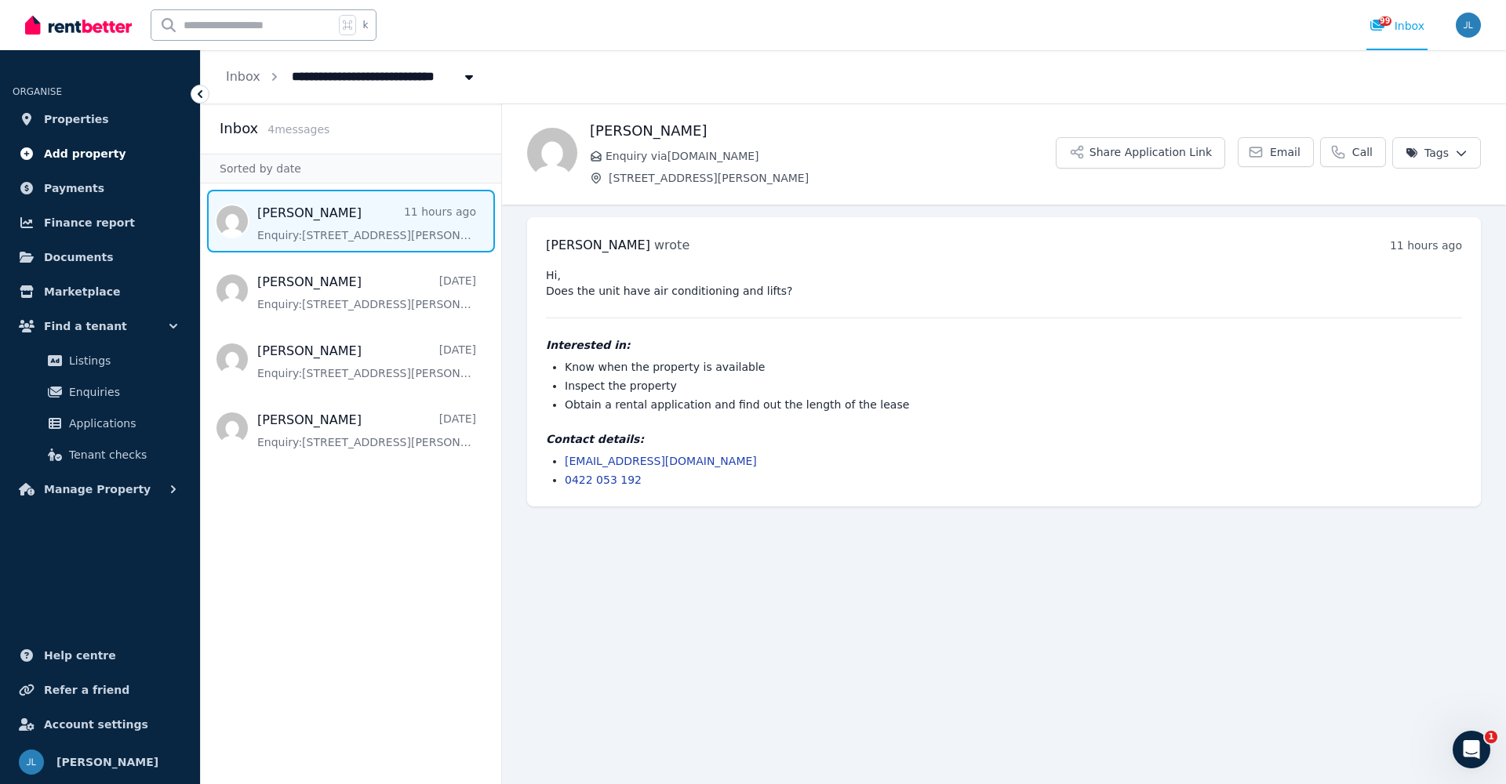
click at [46, 149] on span "Add property" at bounding box center [85, 153] width 82 height 19
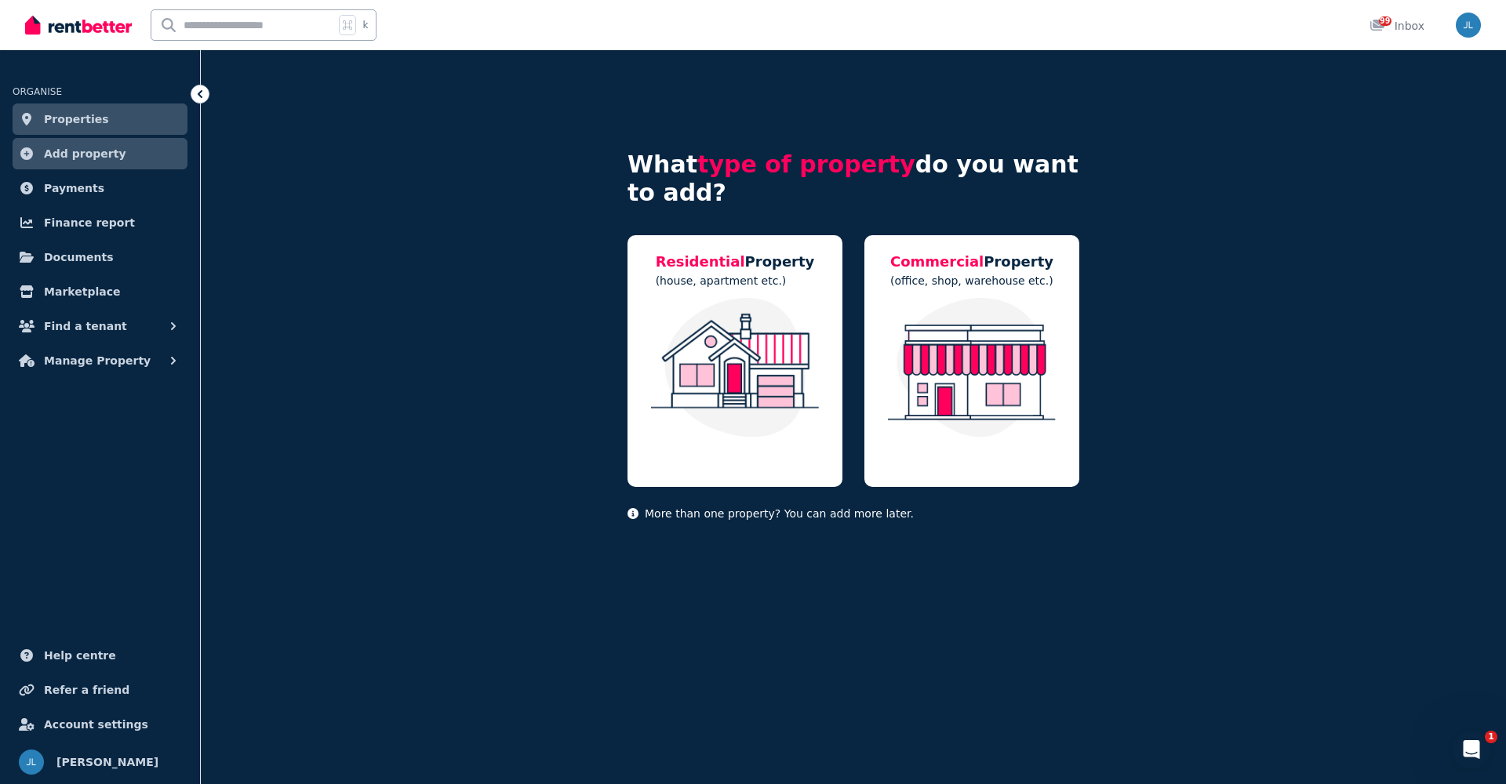
click at [53, 114] on span "Properties" at bounding box center [76, 119] width 65 height 19
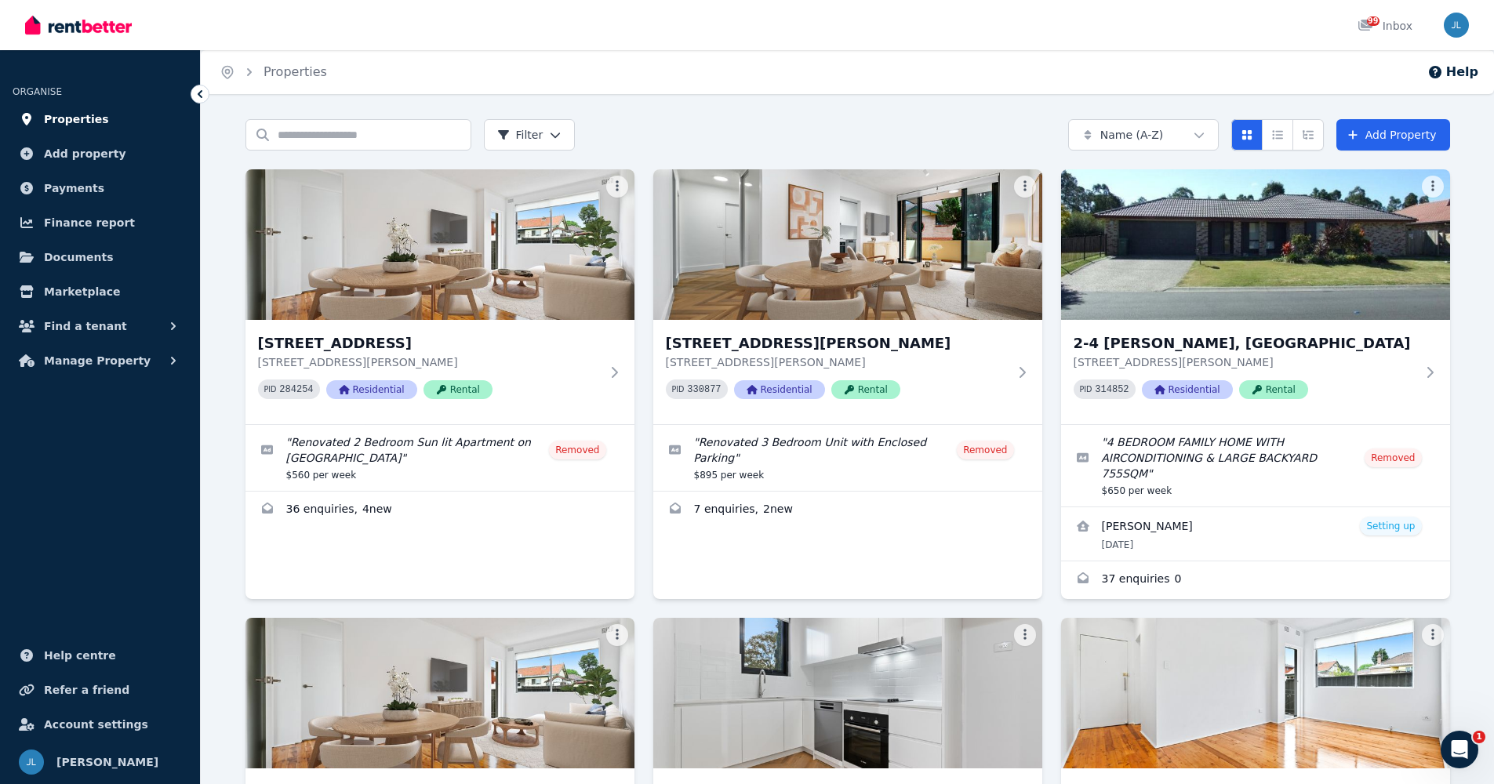
click at [85, 114] on span "Properties" at bounding box center [76, 119] width 65 height 19
click at [71, 121] on span "Properties" at bounding box center [76, 119] width 65 height 19
